Goal: Task Accomplishment & Management: Manage account settings

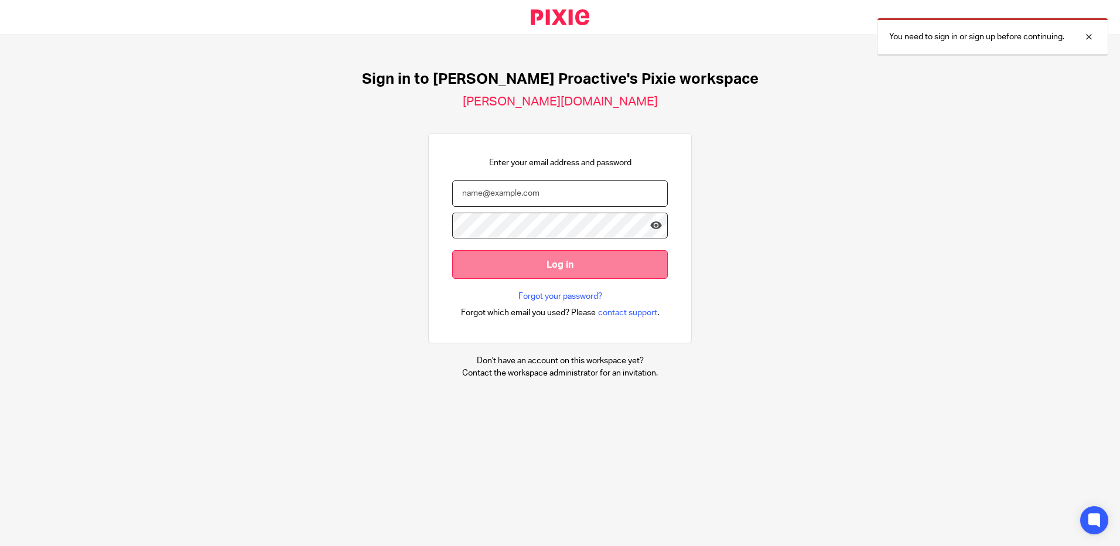
type input "sam.clothier@xeinadin.com"
click at [521, 268] on input "Log in" at bounding box center [560, 264] width 216 height 29
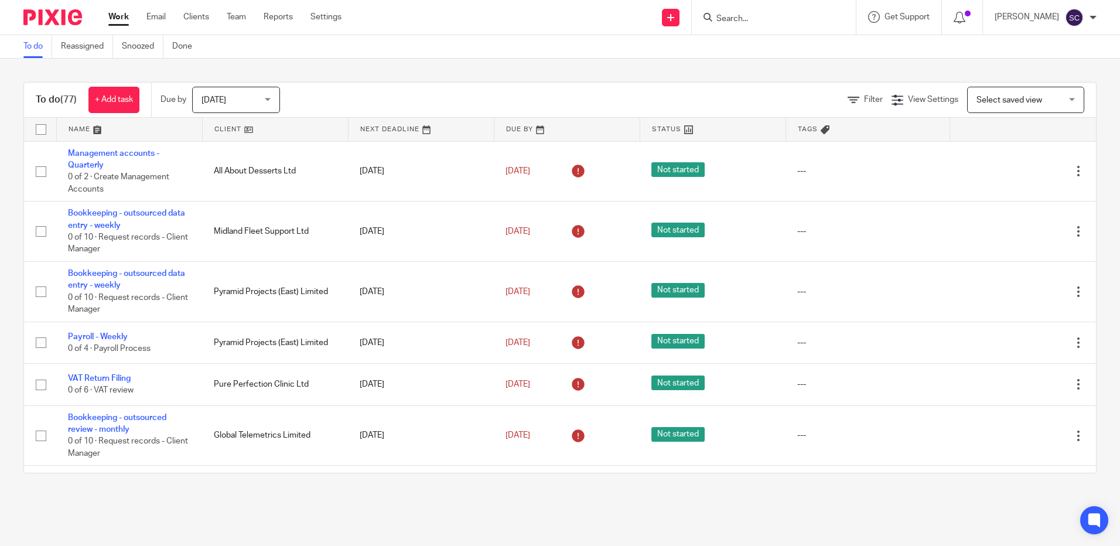
click at [102, 130] on link at bounding box center [129, 129] width 145 height 23
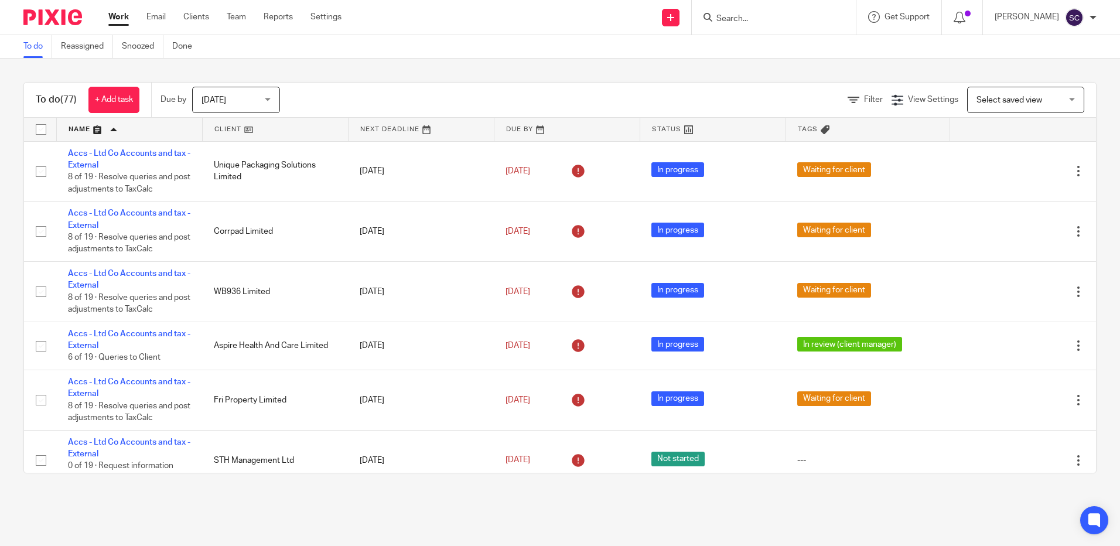
click at [222, 110] on span "[DATE]" at bounding box center [233, 99] width 62 height 25
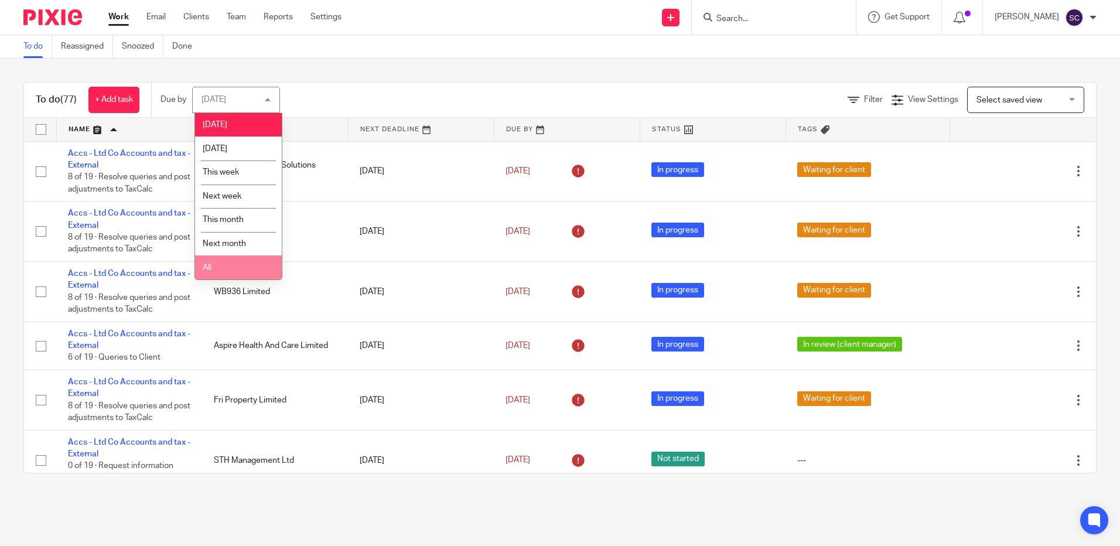
click at [207, 266] on span "All" at bounding box center [207, 268] width 9 height 8
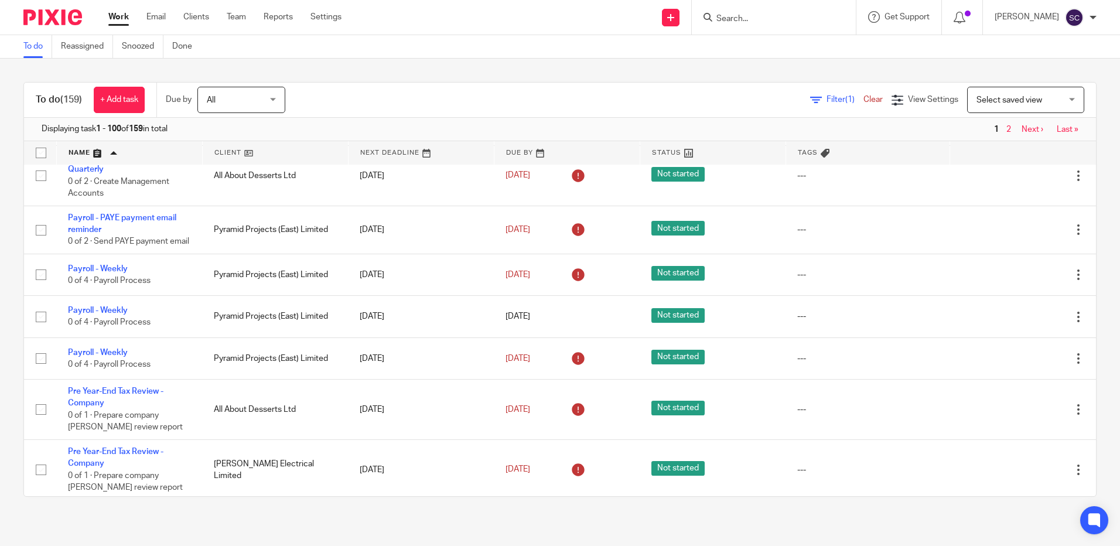
scroll to position [4936, 0]
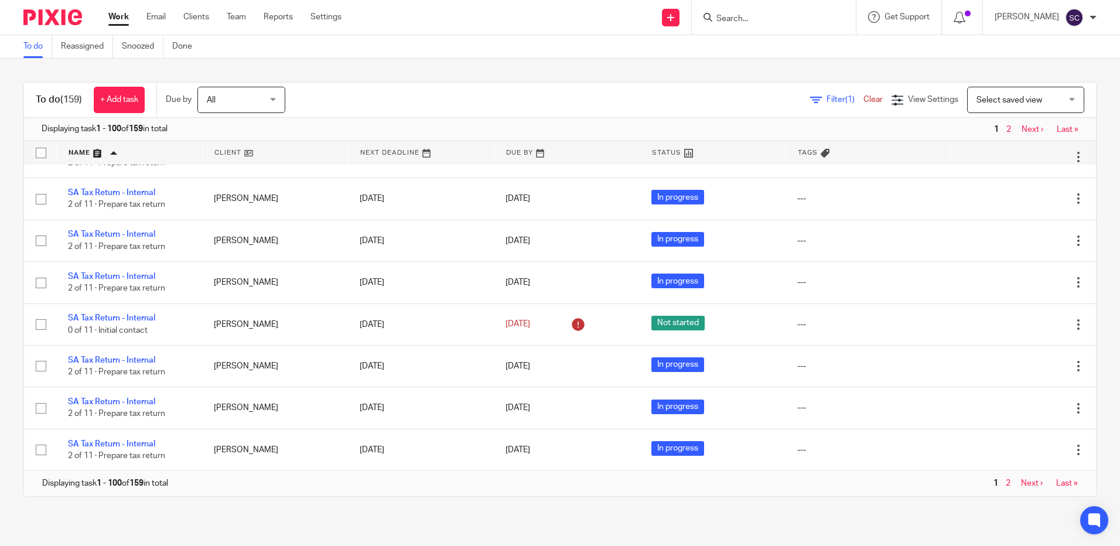
click at [1056, 486] on link "Last »" at bounding box center [1067, 483] width 22 height 8
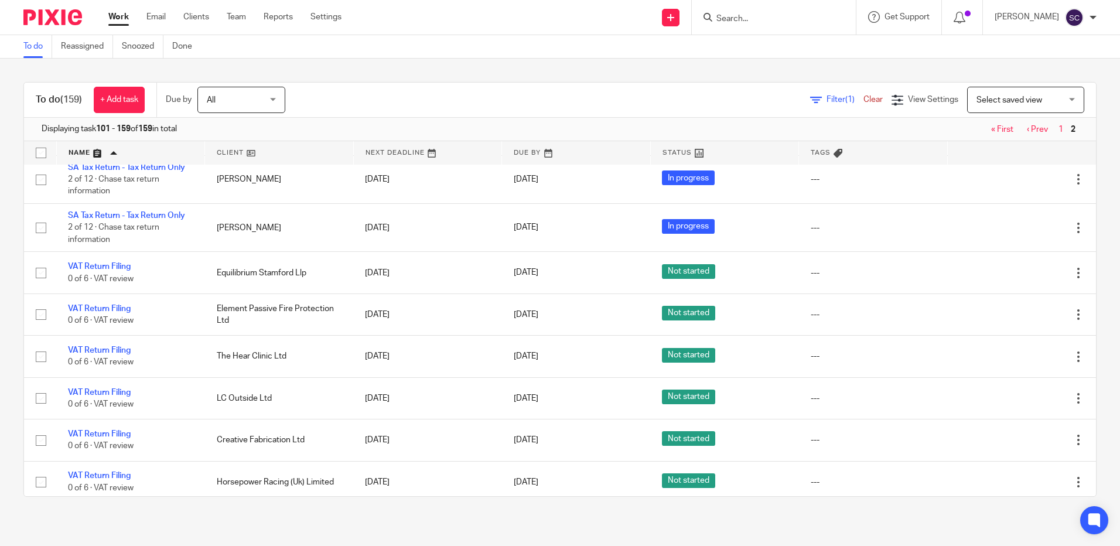
scroll to position [2285, 0]
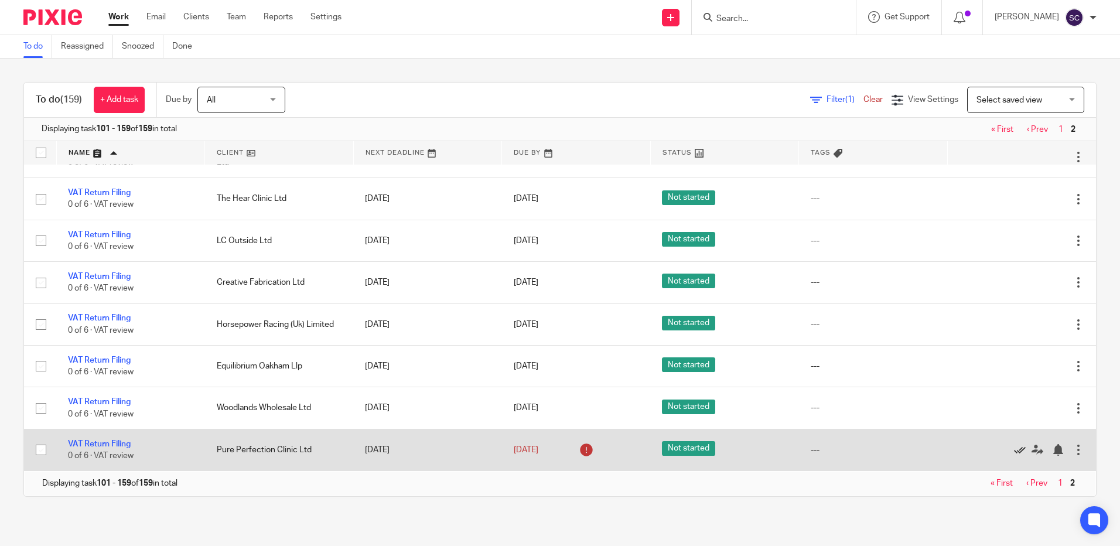
click at [1014, 453] on icon at bounding box center [1020, 450] width 12 height 12
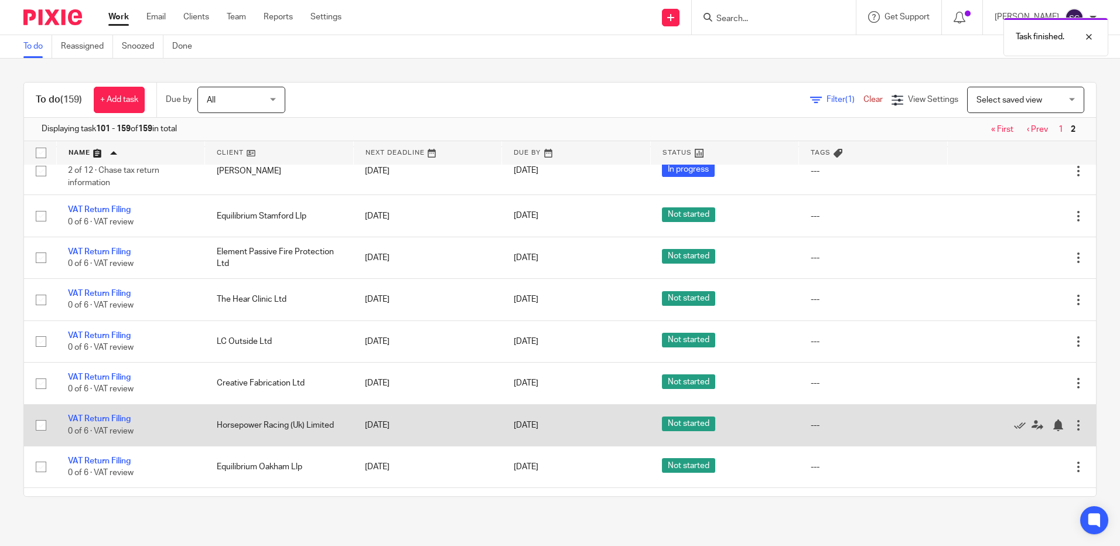
scroll to position [2243, 0]
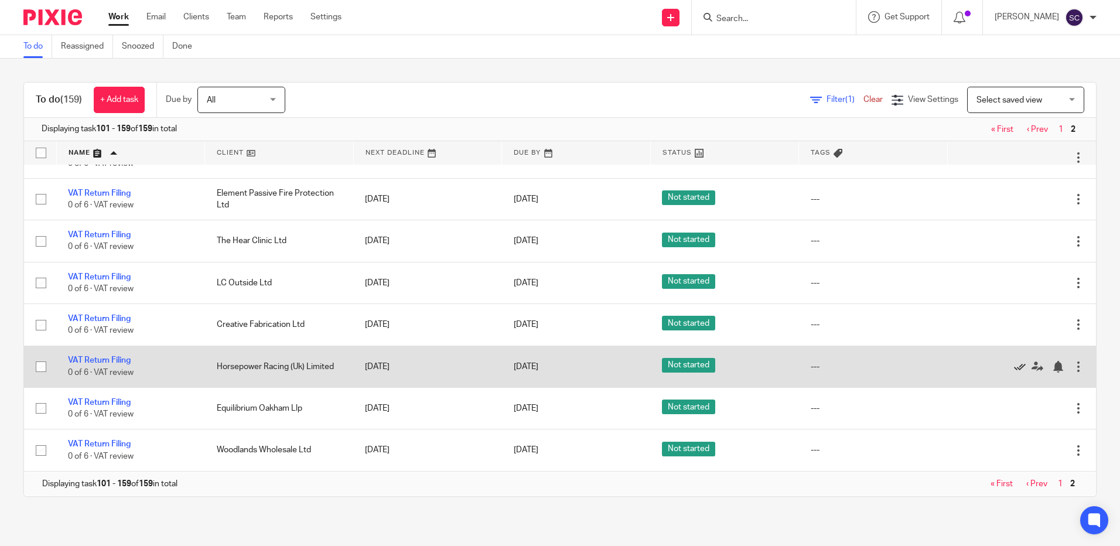
click at [1014, 366] on icon at bounding box center [1020, 367] width 12 height 12
click at [1014, 365] on icon at bounding box center [1020, 367] width 12 height 12
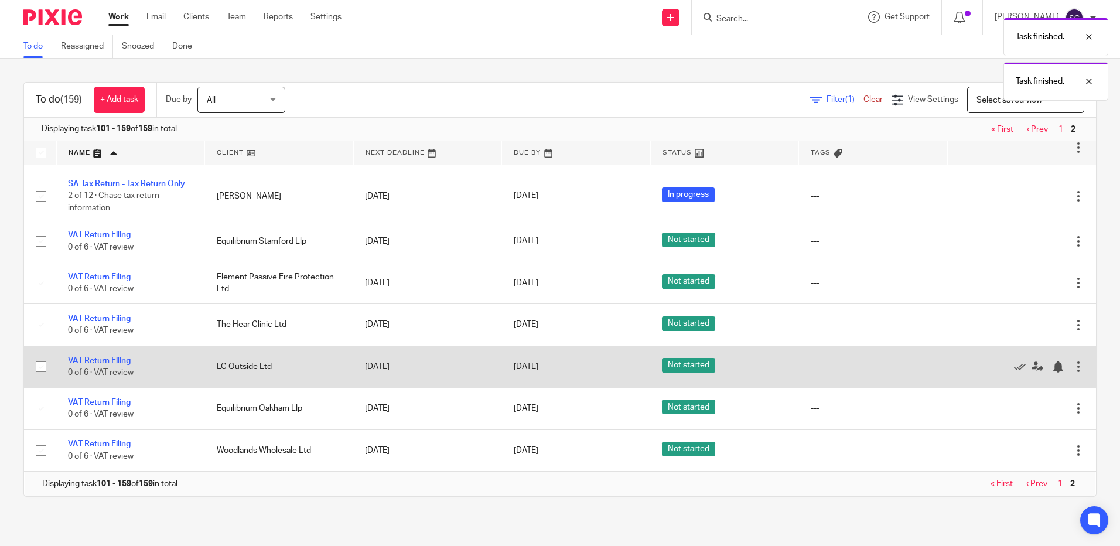
scroll to position [2159, 0]
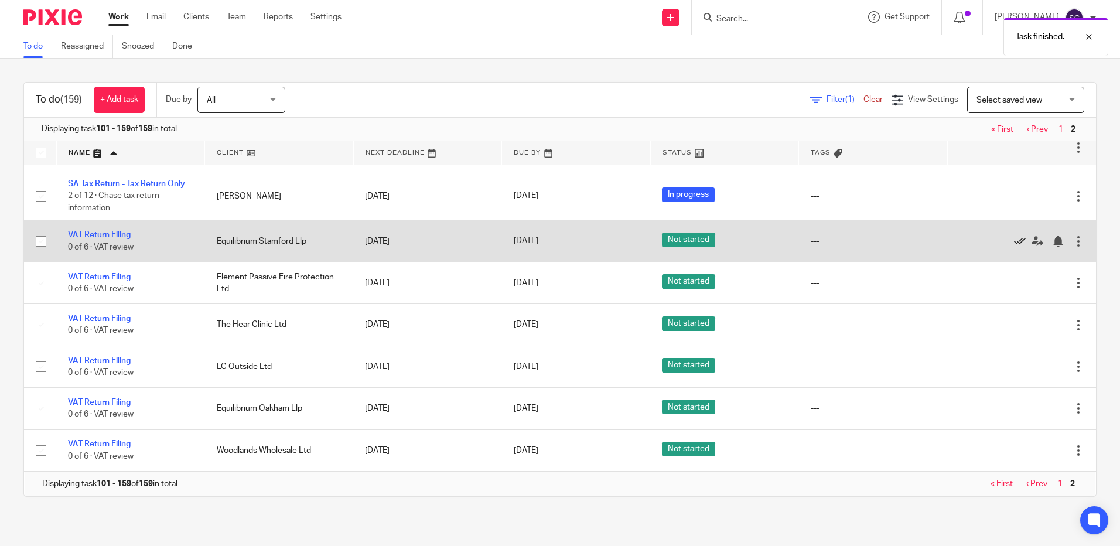
click at [1014, 239] on icon at bounding box center [1020, 242] width 12 height 12
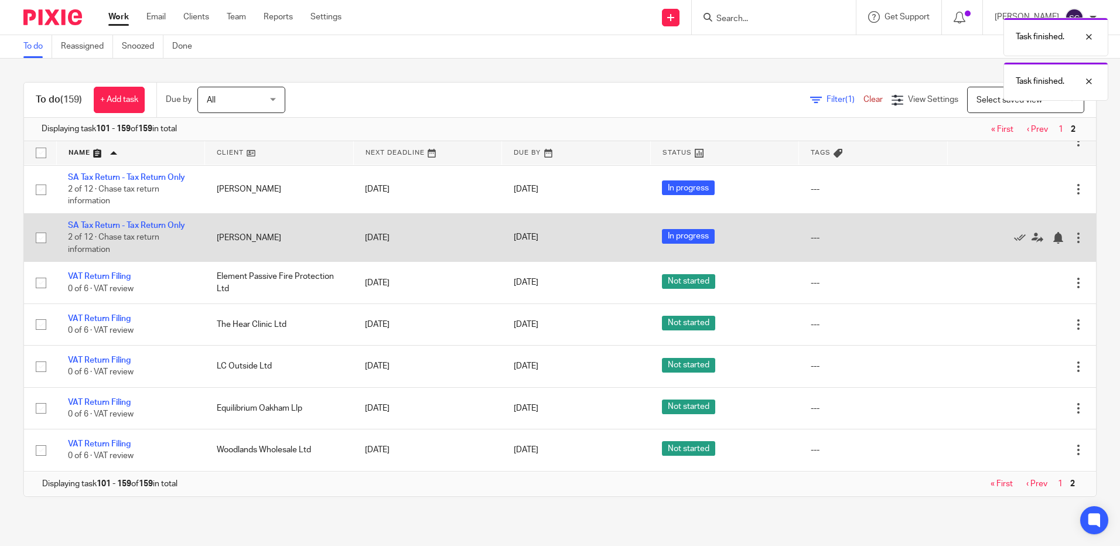
scroll to position [2118, 0]
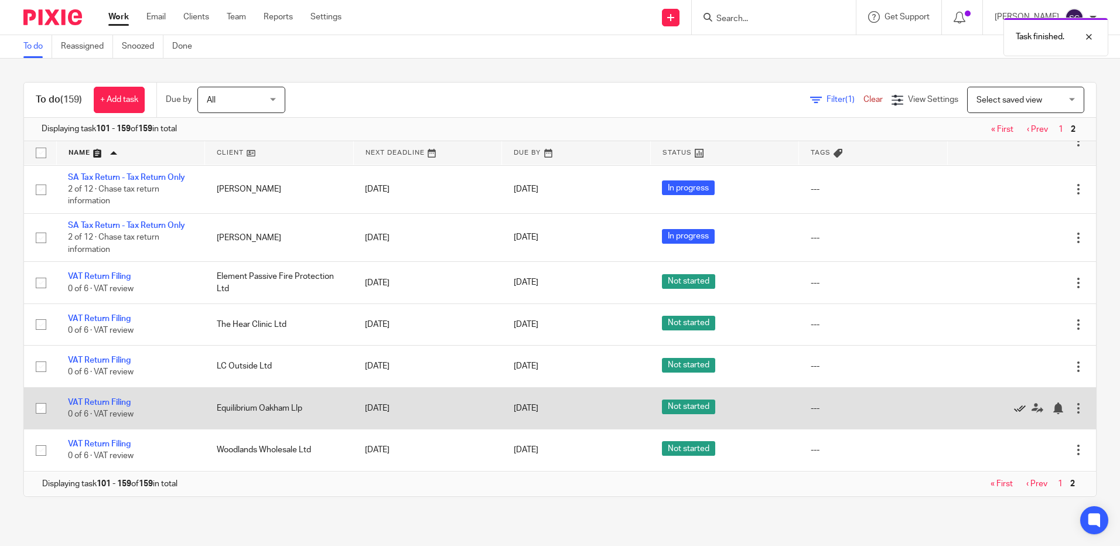
click at [1014, 408] on icon at bounding box center [1020, 408] width 12 height 12
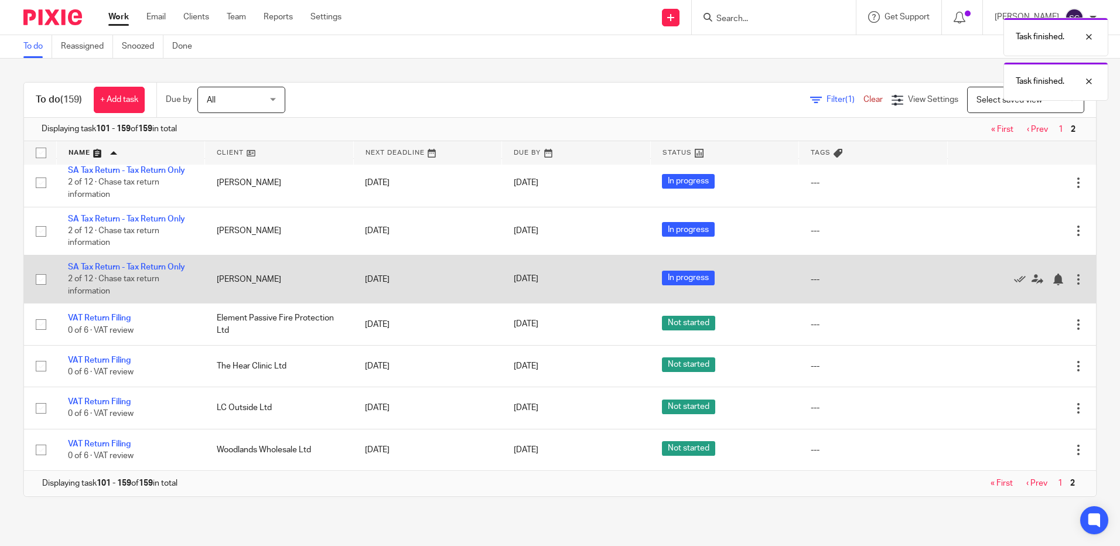
scroll to position [2076, 0]
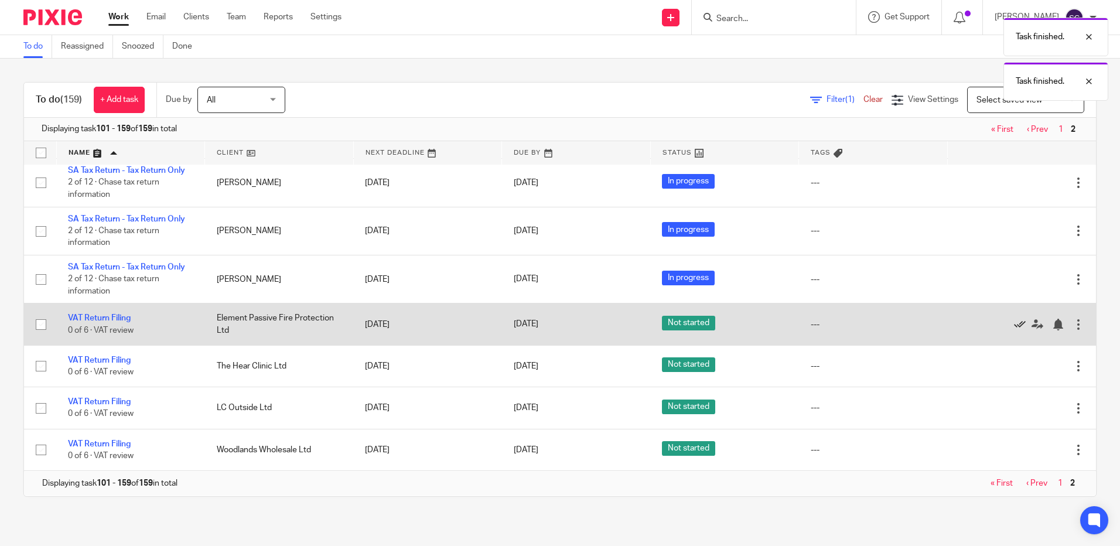
click at [1014, 325] on icon at bounding box center [1020, 325] width 12 height 12
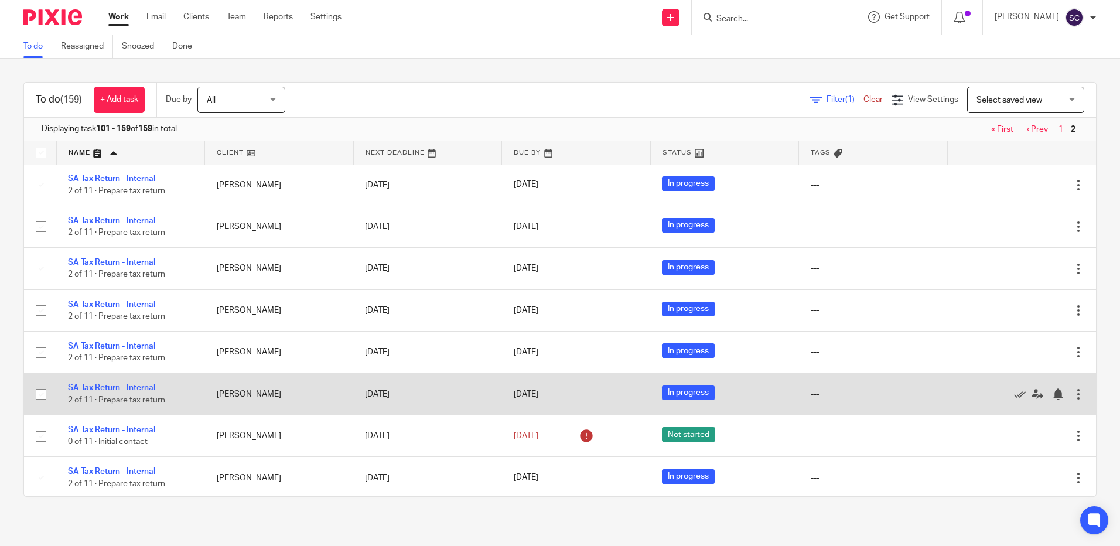
scroll to position [0, 0]
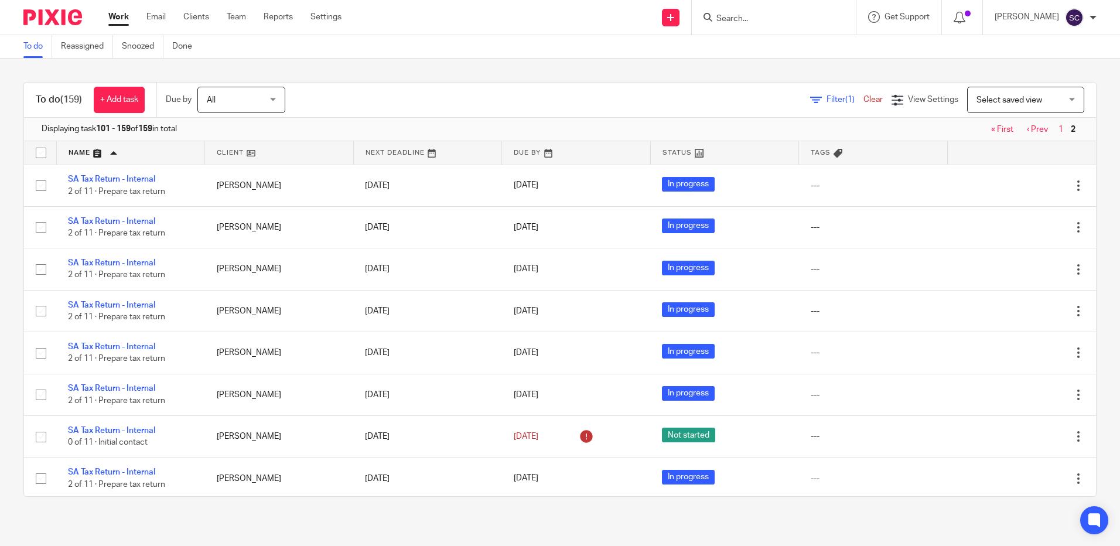
click at [991, 127] on link "« First" at bounding box center [1002, 129] width 22 height 8
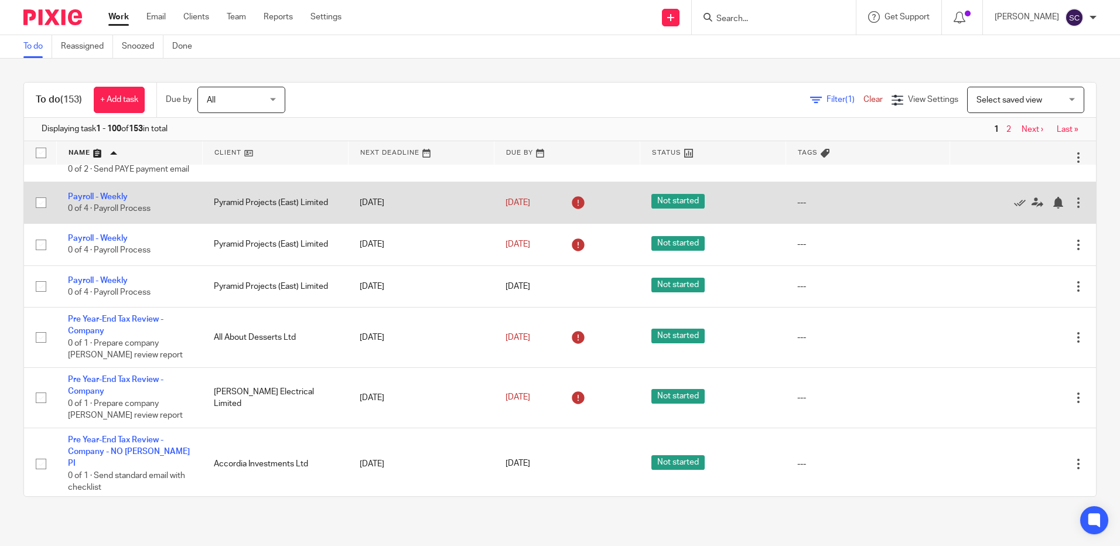
scroll to position [4526, 0]
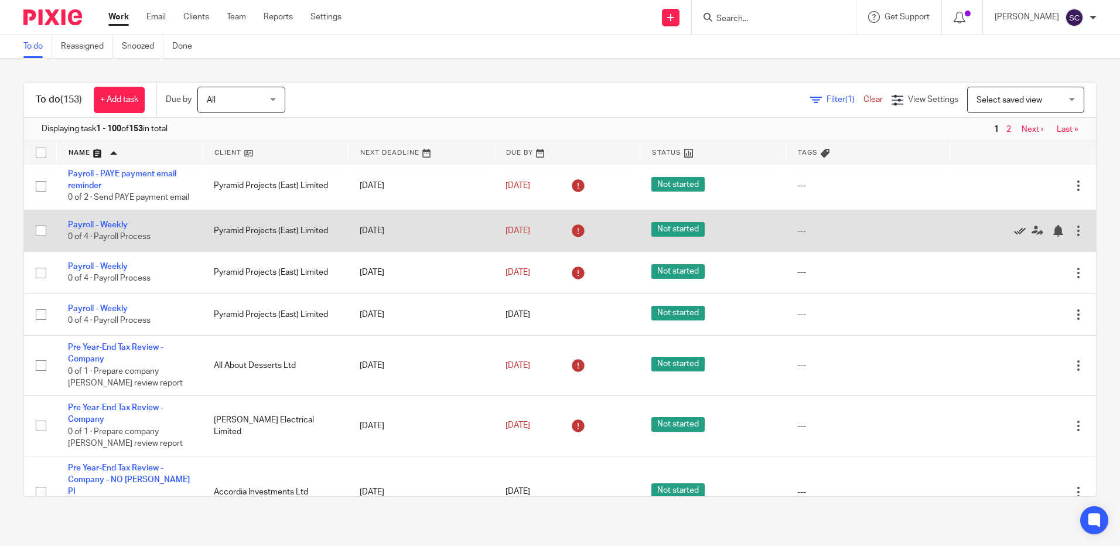
click at [1014, 237] on icon at bounding box center [1020, 231] width 12 height 12
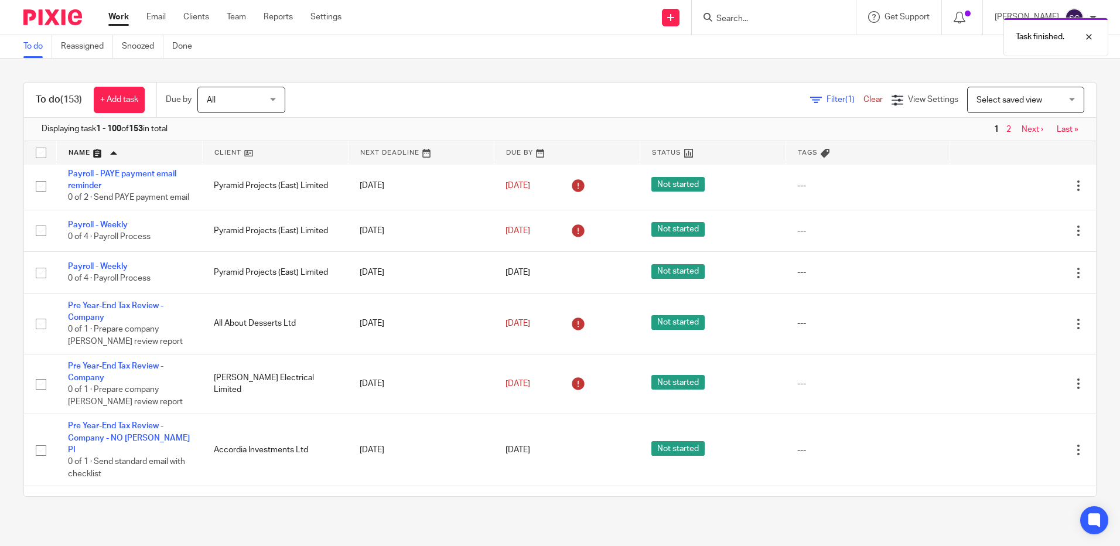
click at [1014, 237] on icon at bounding box center [1020, 231] width 12 height 12
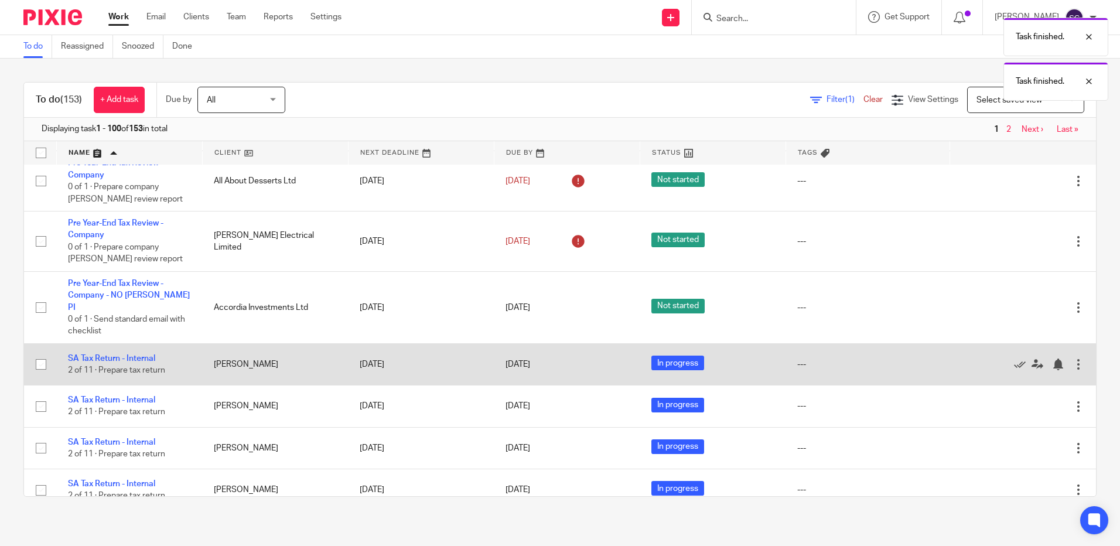
scroll to position [4643, 0]
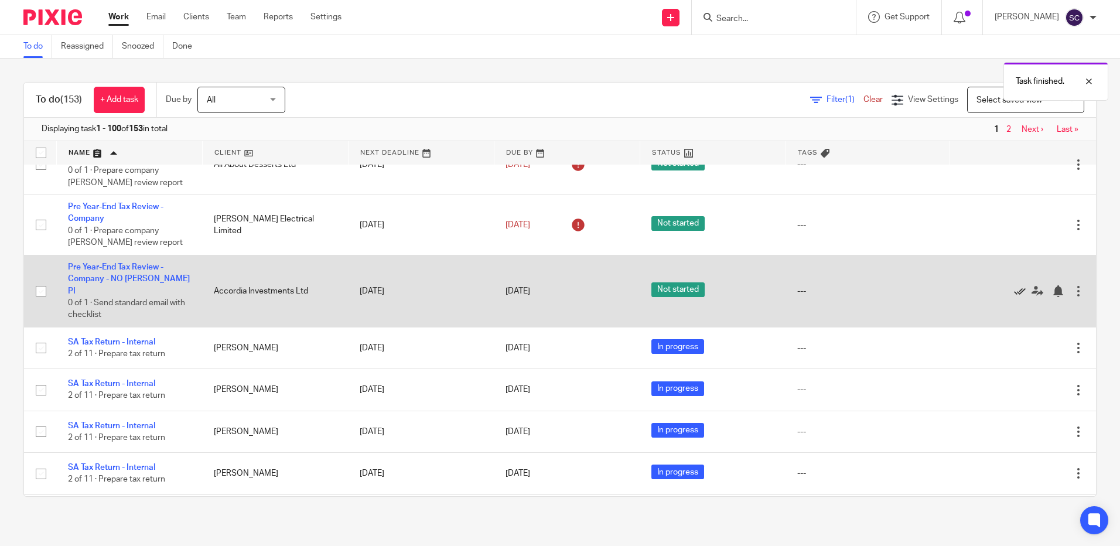
click at [1014, 297] on icon at bounding box center [1020, 291] width 12 height 12
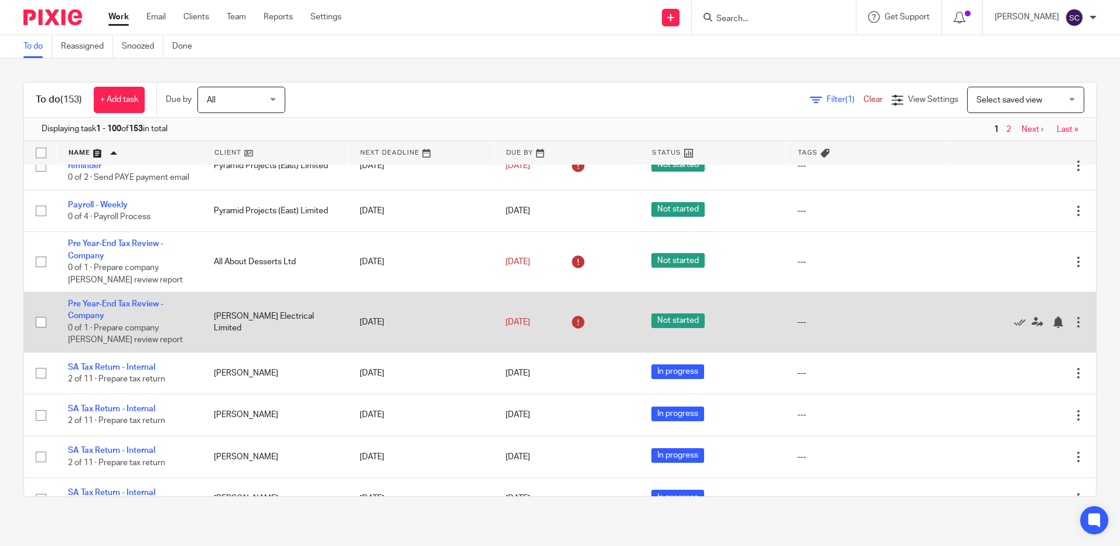
scroll to position [4526, 0]
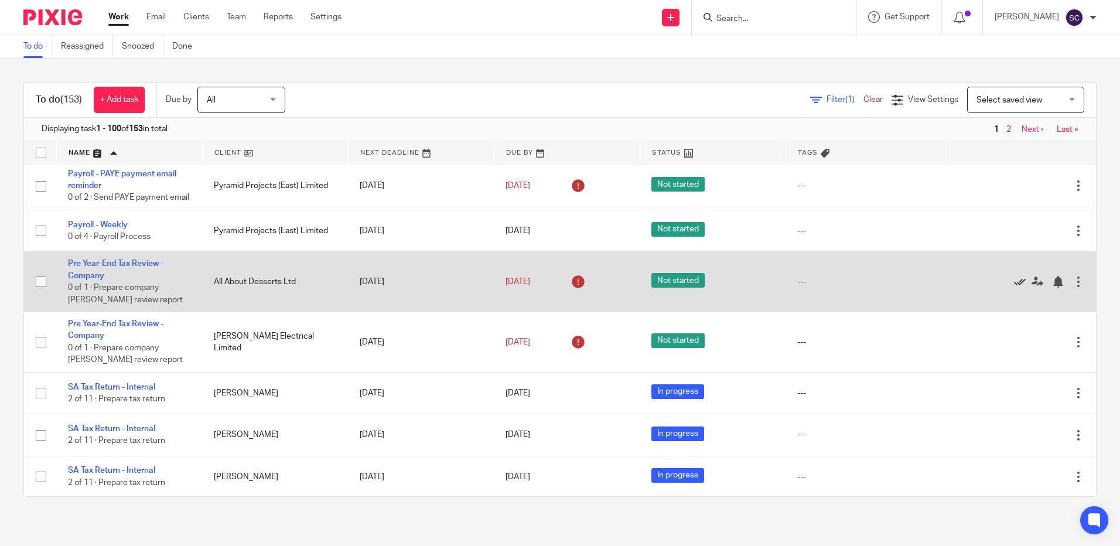
click at [1014, 288] on icon at bounding box center [1020, 282] width 12 height 12
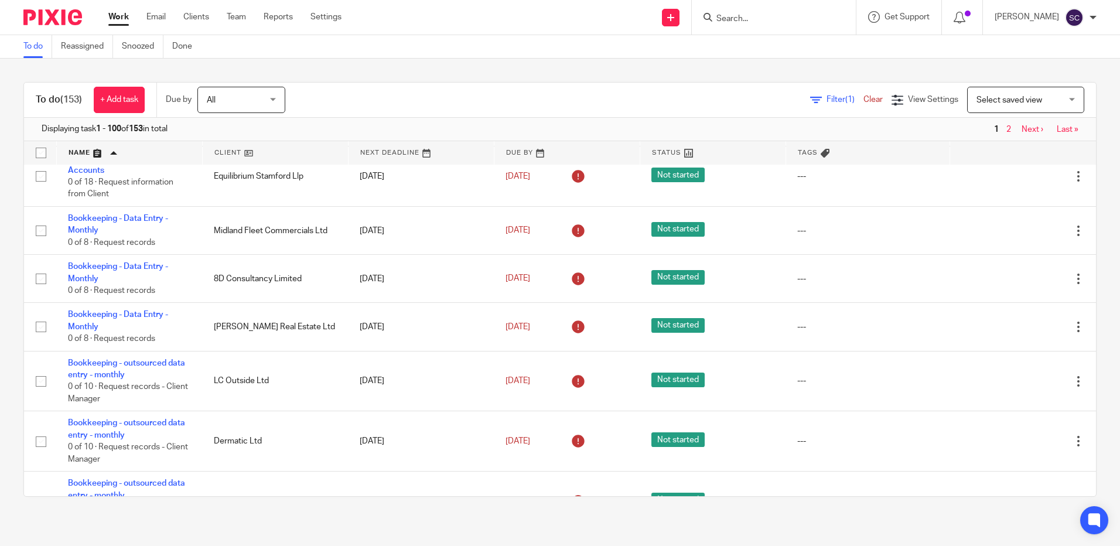
scroll to position [2300, 0]
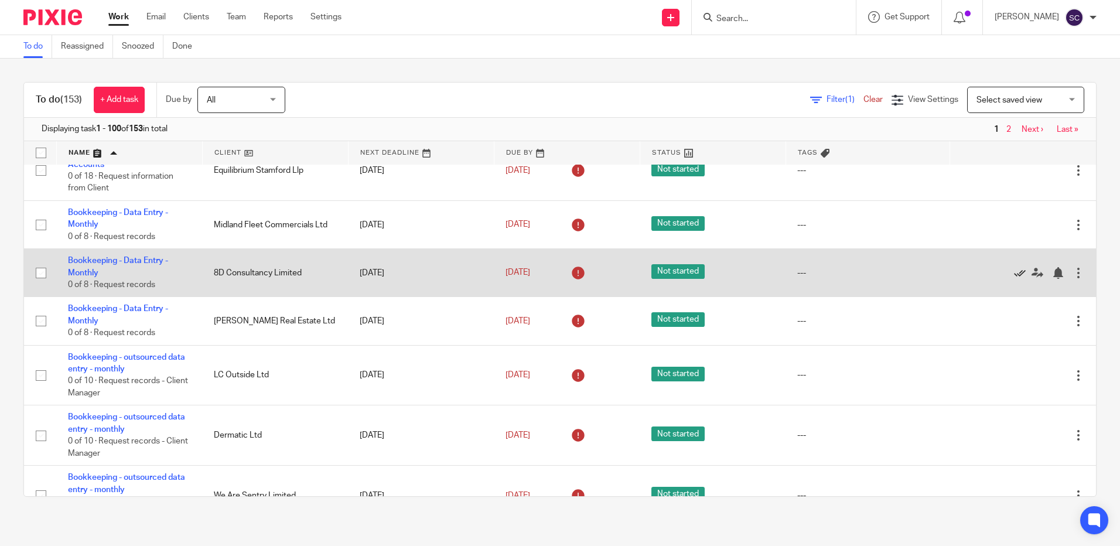
click at [1014, 279] on icon at bounding box center [1020, 273] width 12 height 12
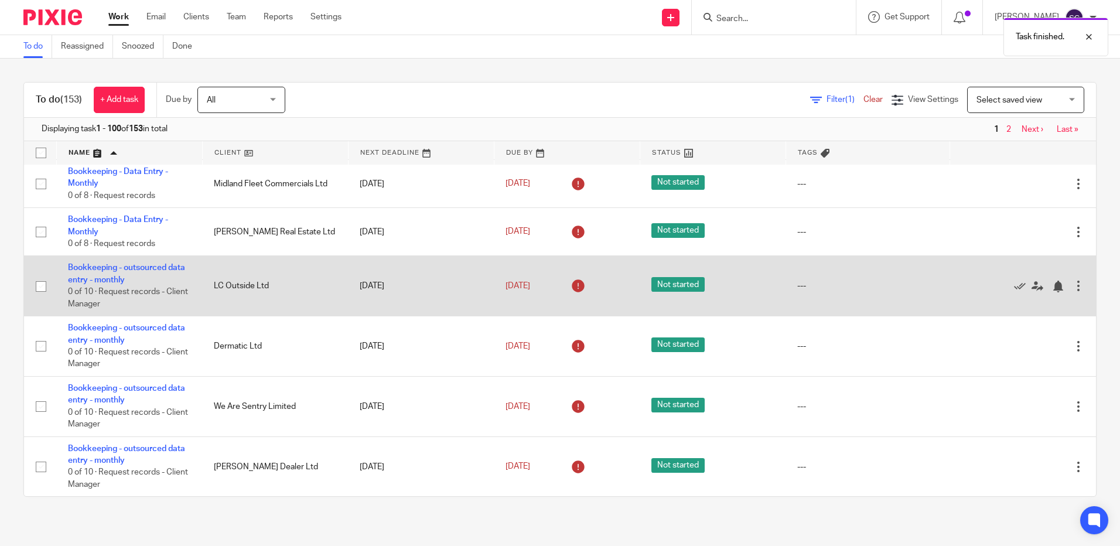
scroll to position [2359, 0]
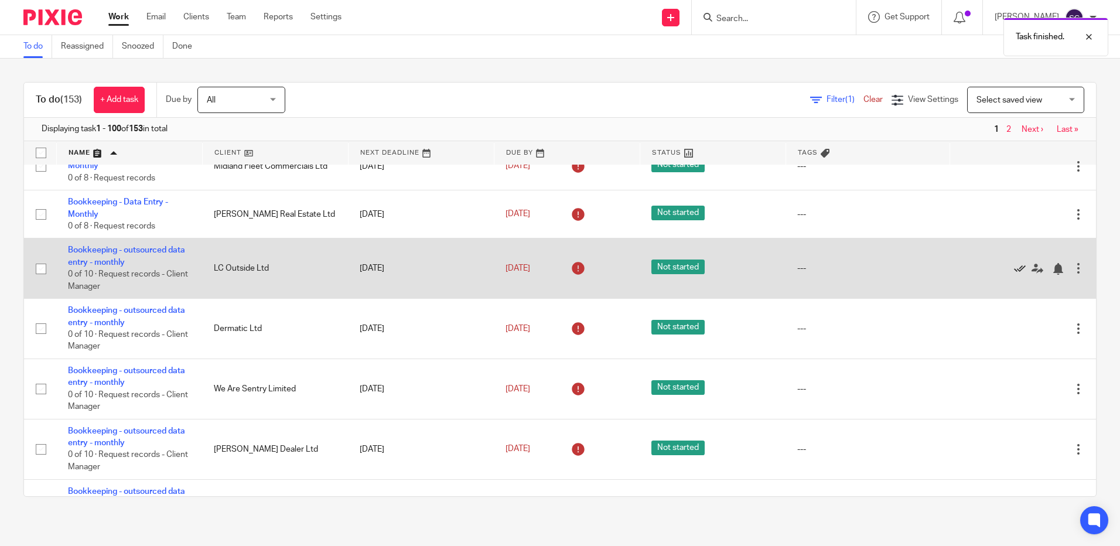
click at [1014, 275] on icon at bounding box center [1020, 269] width 12 height 12
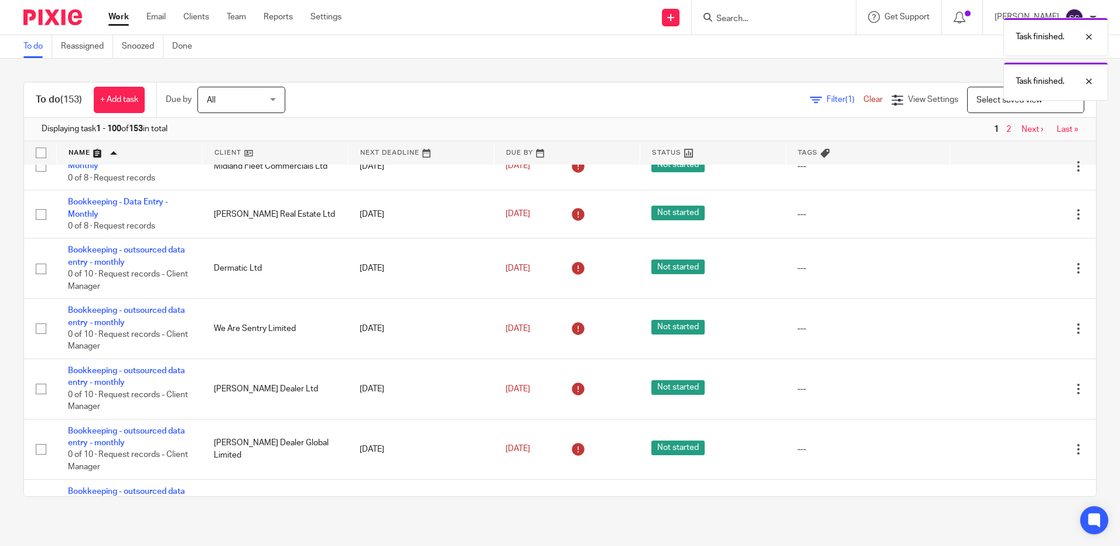
scroll to position [2476, 0]
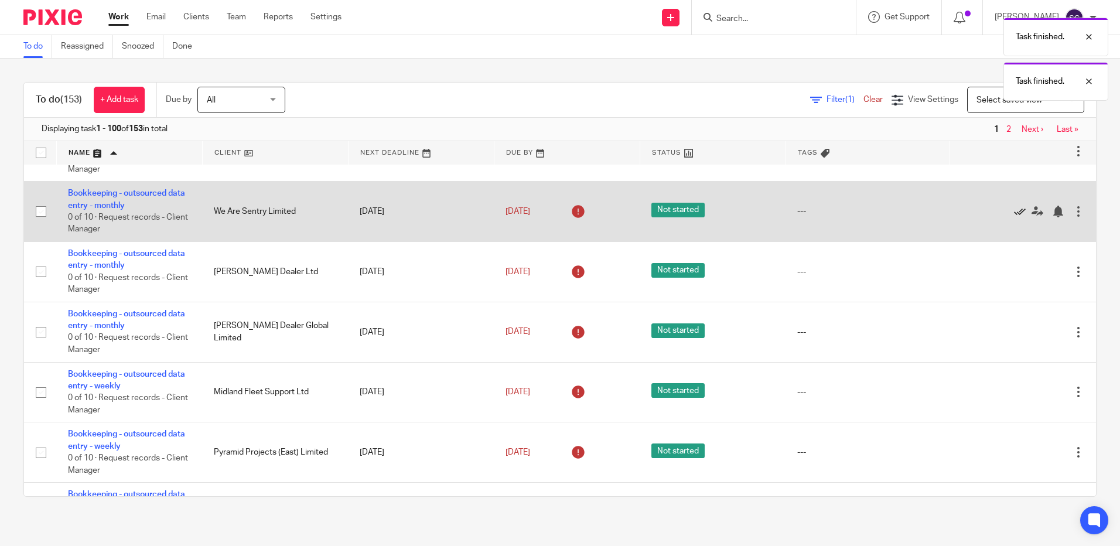
click at [1014, 217] on icon at bounding box center [1020, 212] width 12 height 12
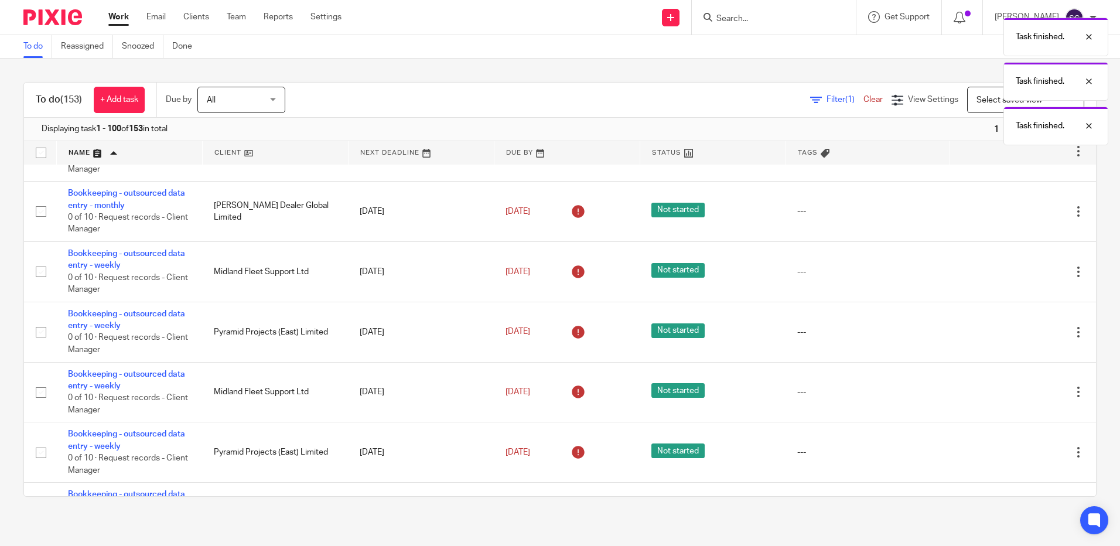
click at [1014, 217] on icon at bounding box center [1020, 212] width 12 height 12
click at [994, 223] on div "Task finished. Task finished. Task finished. Task finished. Task finished." at bounding box center [834, 123] width 548 height 223
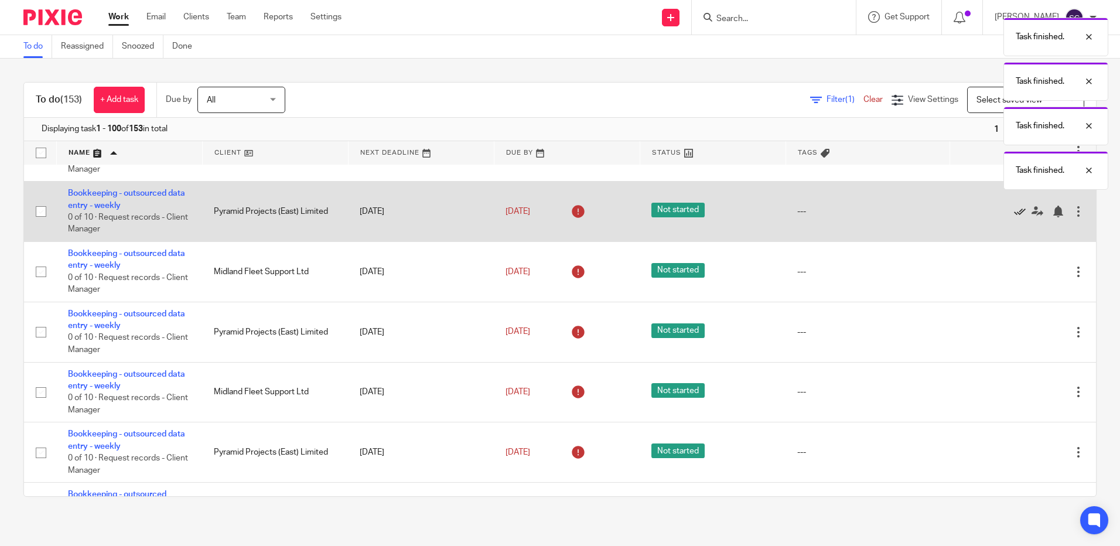
click at [1014, 217] on icon at bounding box center [1020, 212] width 12 height 12
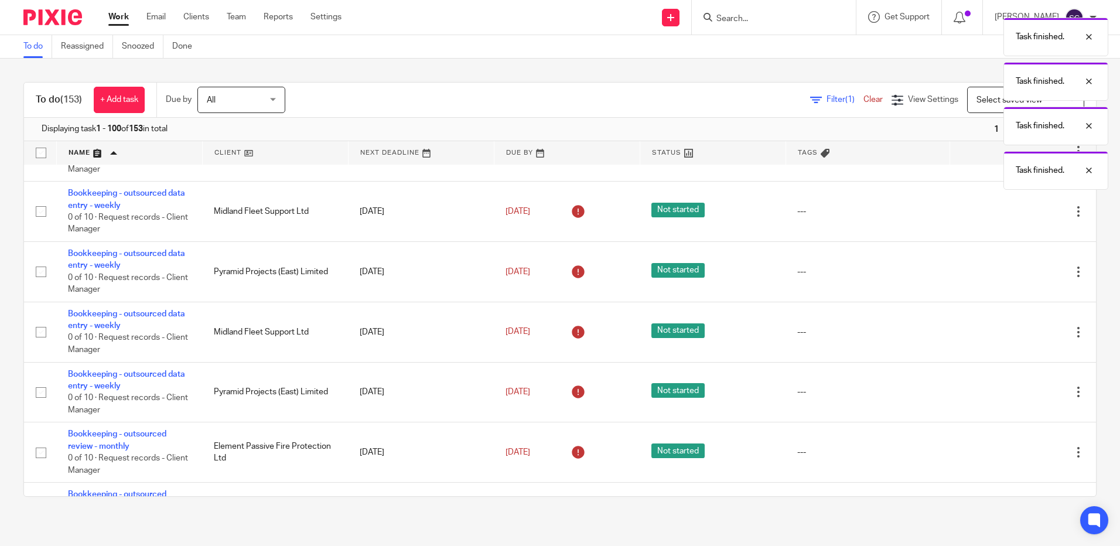
click at [1014, 217] on icon at bounding box center [1020, 212] width 12 height 12
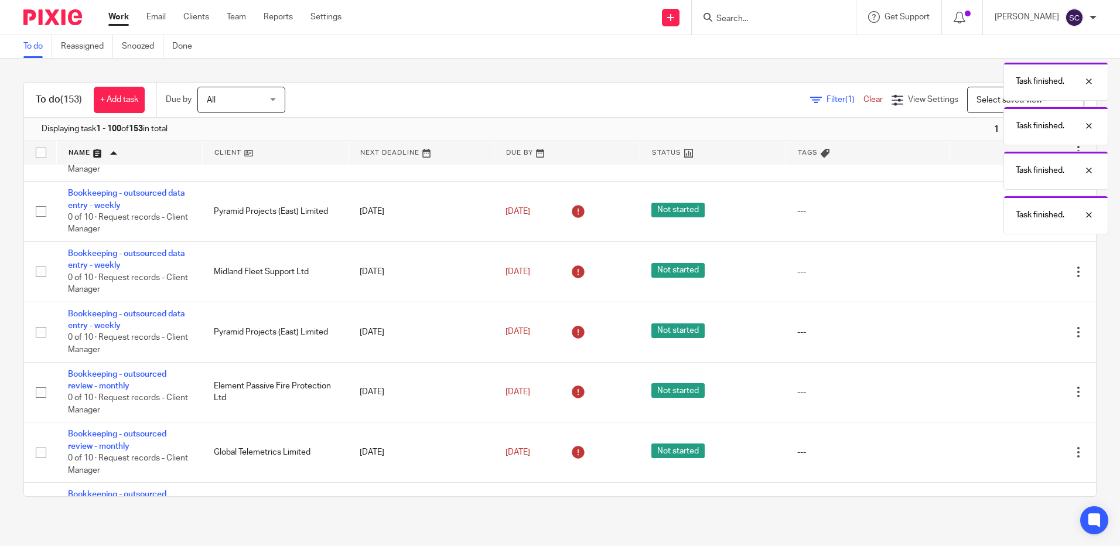
click at [995, 226] on div "Task finished. Task finished. Task finished. Task finished. Task finished." at bounding box center [834, 123] width 548 height 223
click at [1014, 217] on icon at bounding box center [1020, 212] width 12 height 12
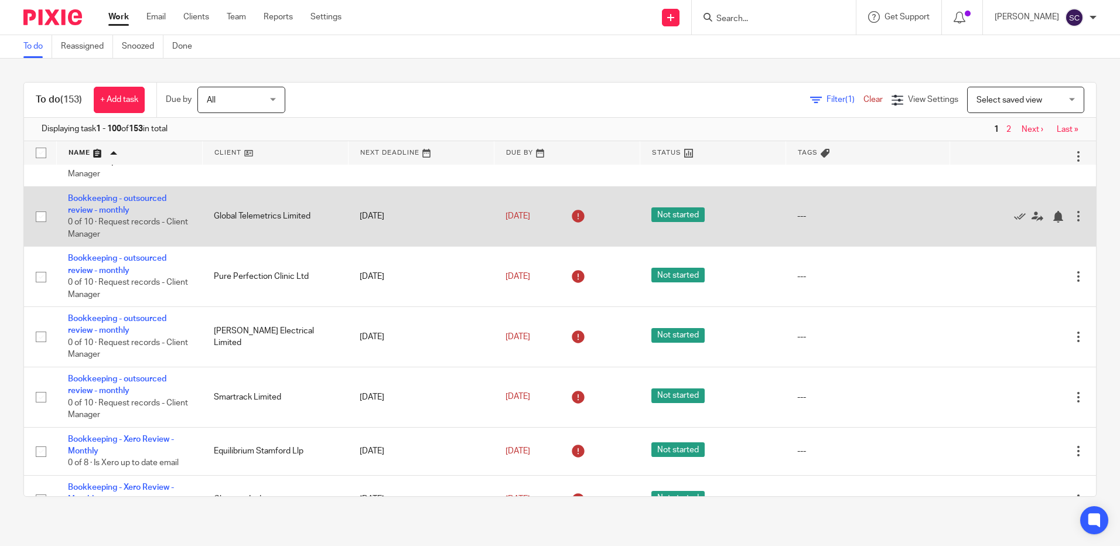
scroll to position [2593, 0]
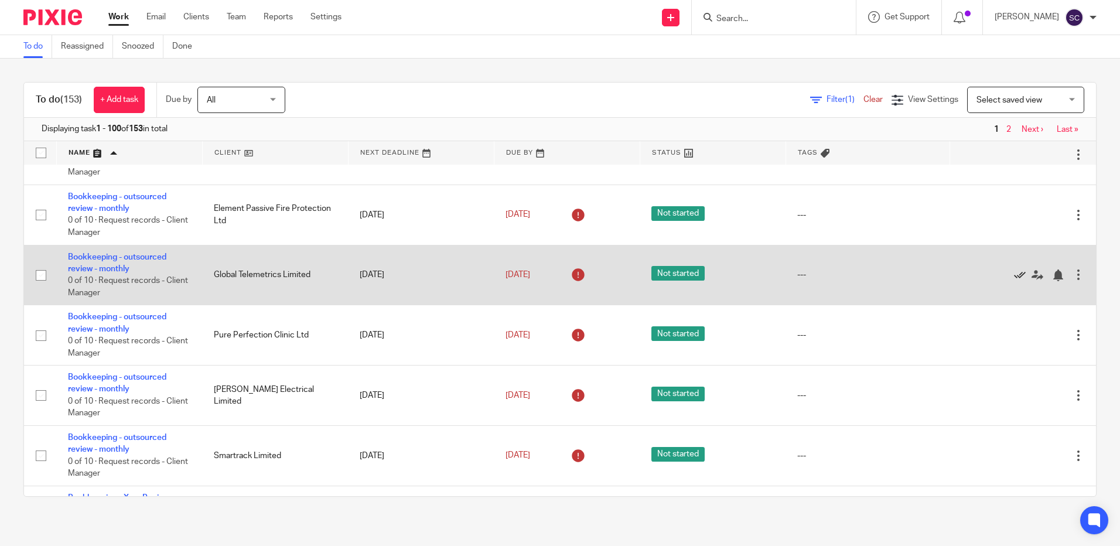
click at [1014, 281] on icon at bounding box center [1020, 275] width 12 height 12
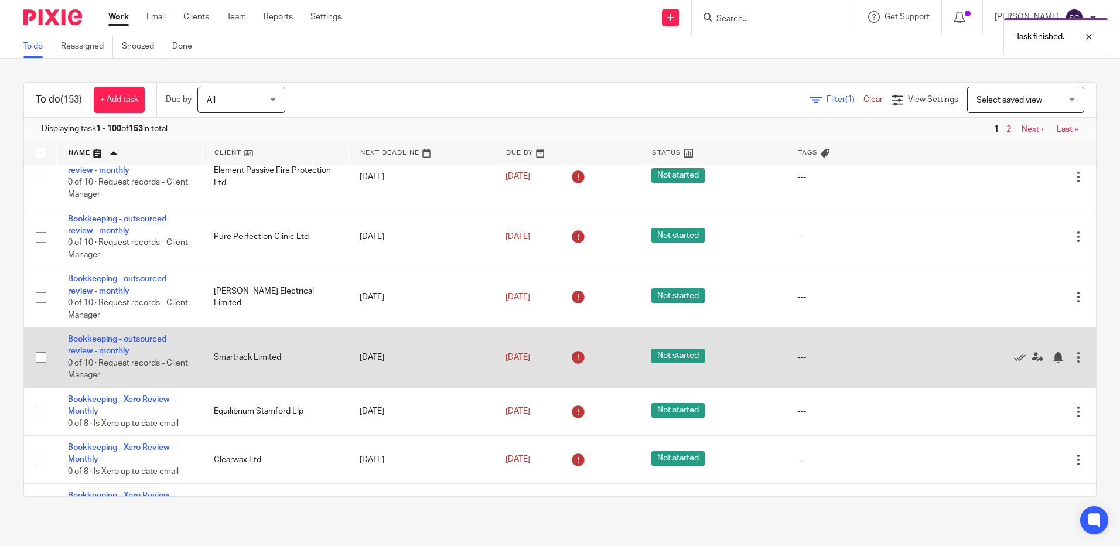
scroll to position [2652, 0]
